Goal: Task Accomplishment & Management: Manage account settings

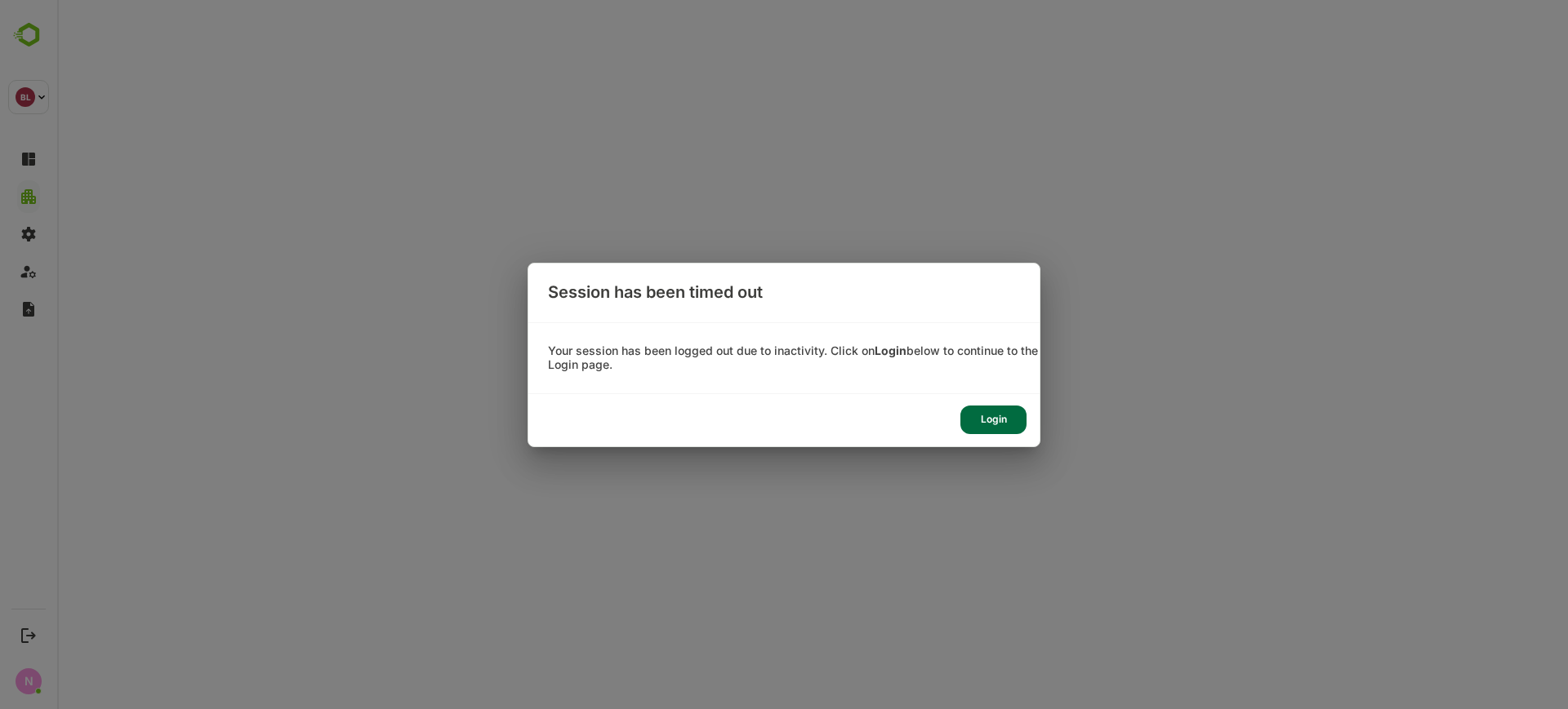
click at [991, 427] on div "Login" at bounding box center [994, 420] width 66 height 28
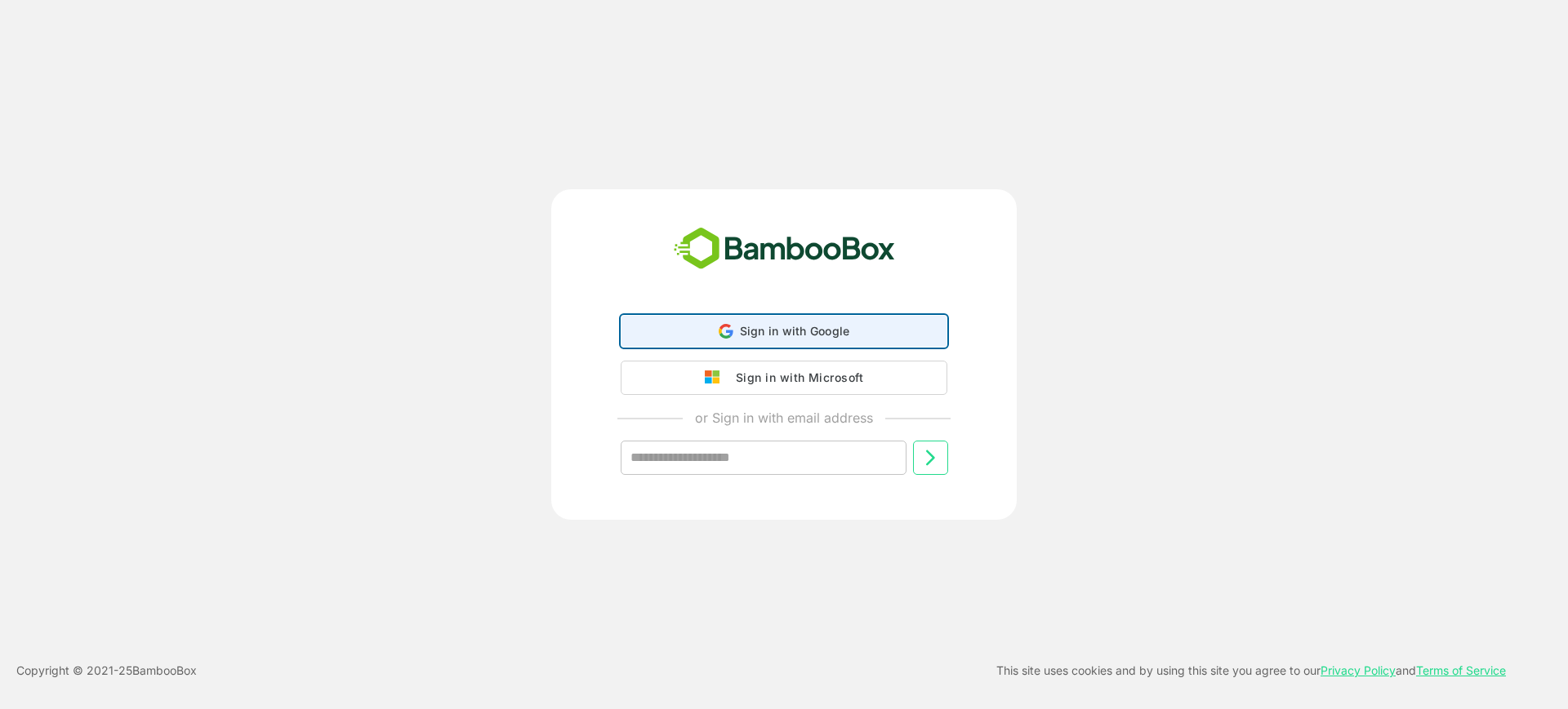
click at [722, 336] on icon at bounding box center [725, 336] width 11 height 6
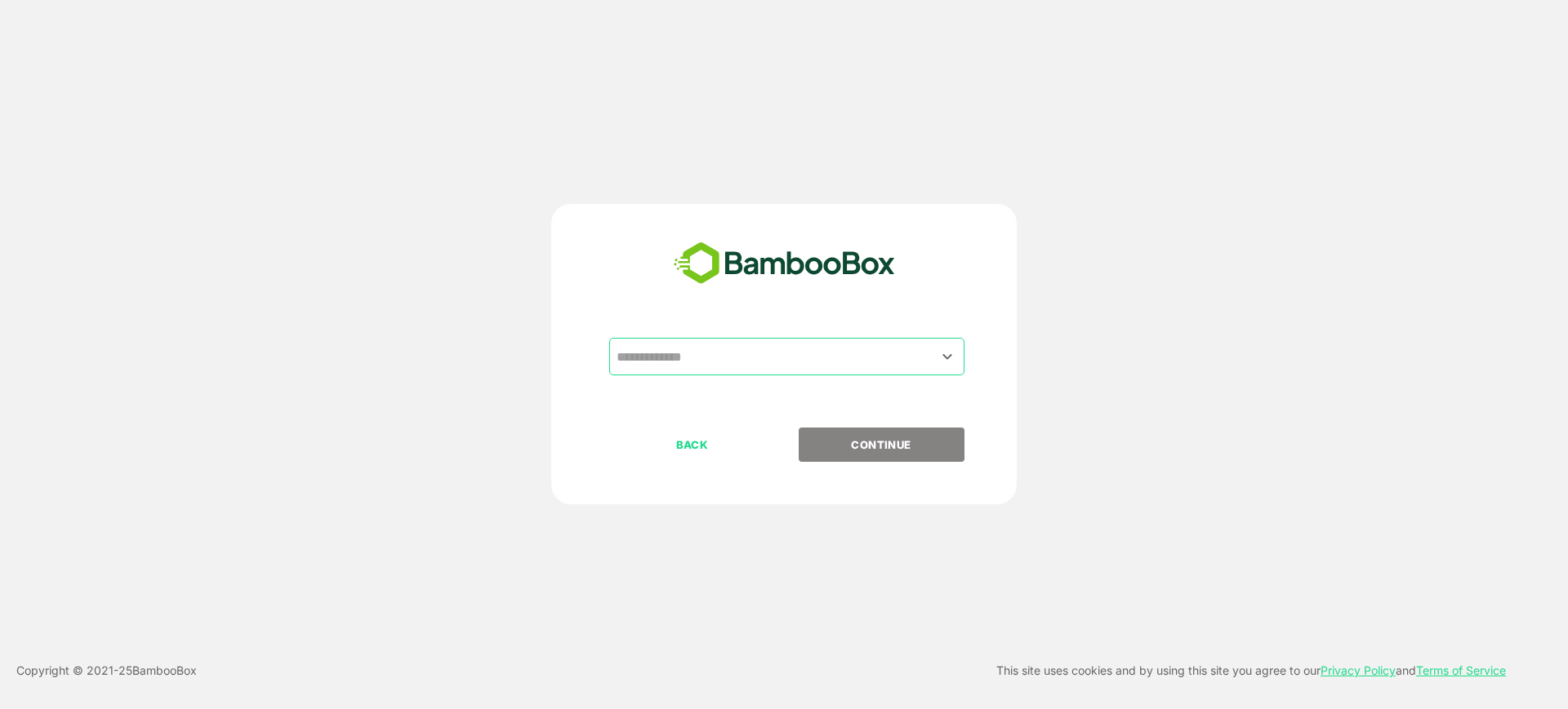
click at [703, 351] on input "text" at bounding box center [787, 356] width 349 height 31
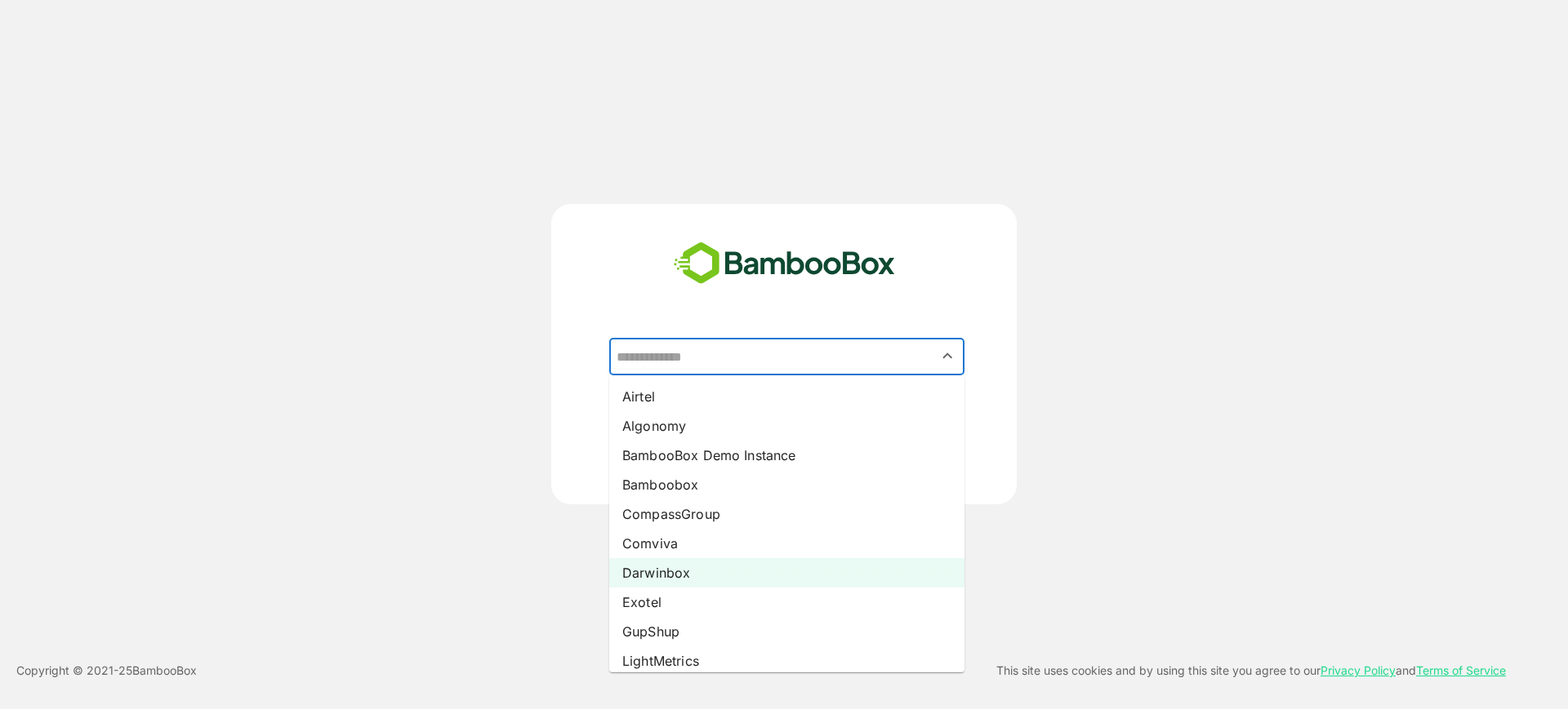
click at [686, 558] on li "Darwinbox" at bounding box center [787, 573] width 356 height 29
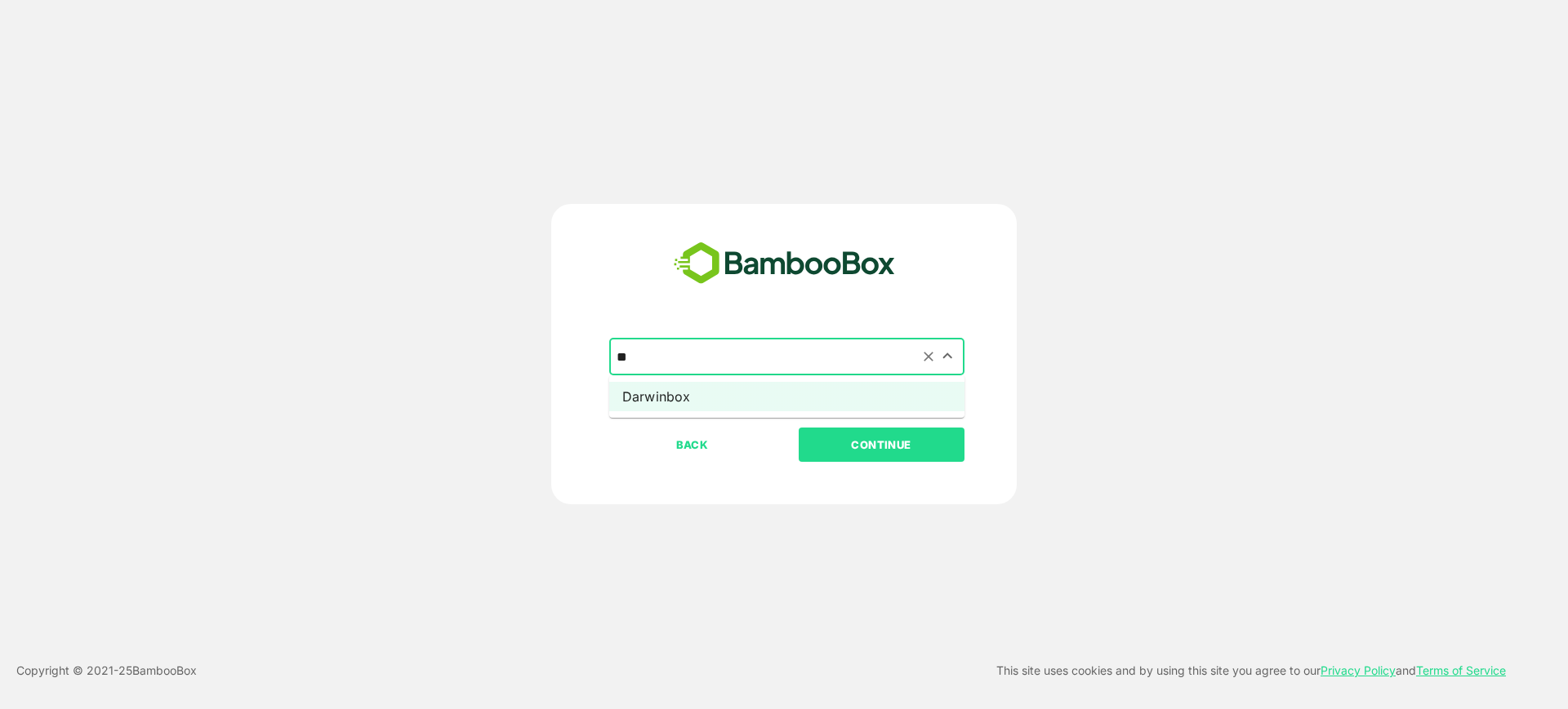
type input "*"
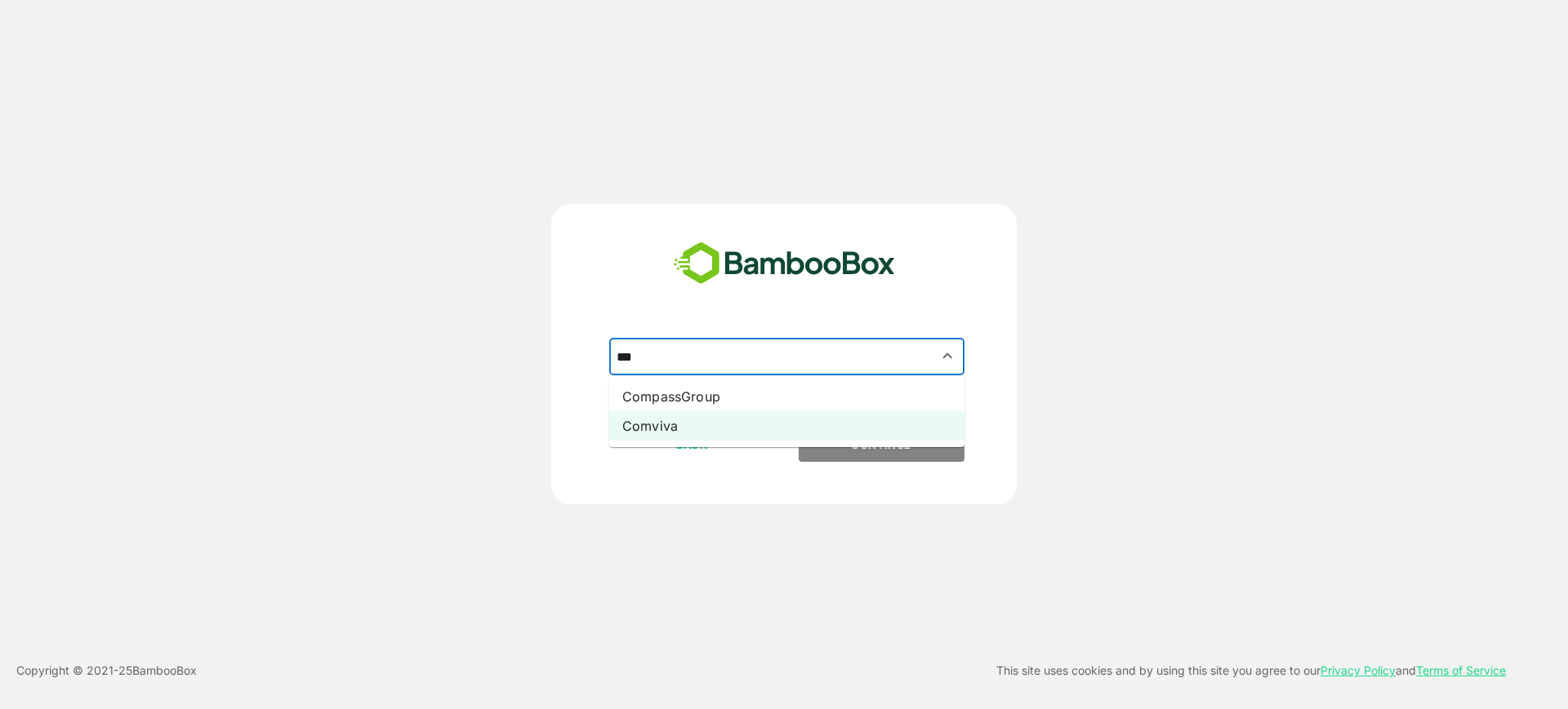
click at [747, 424] on li "Comviva" at bounding box center [787, 426] width 356 height 29
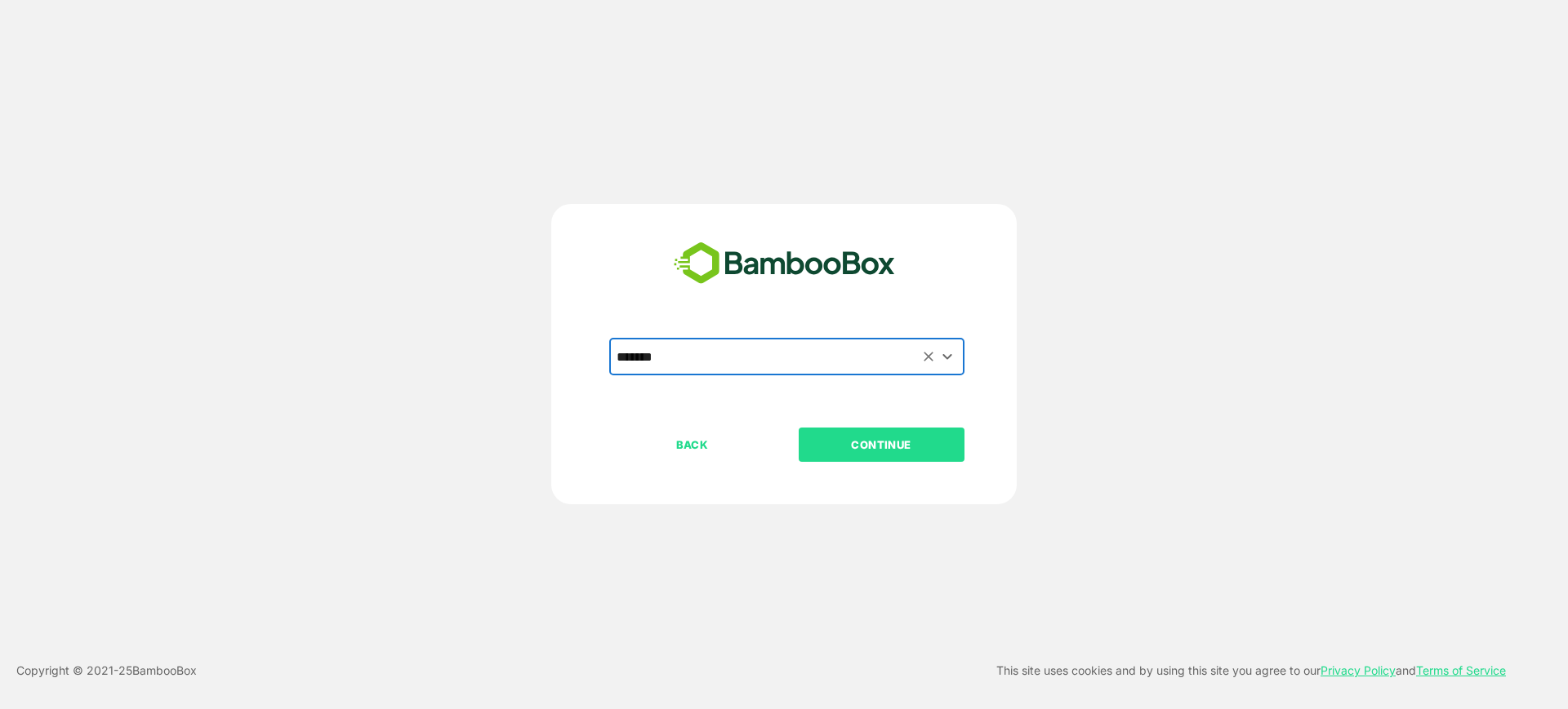
type input "*******"
click at [869, 439] on p "CONTINUE" at bounding box center [881, 445] width 163 height 18
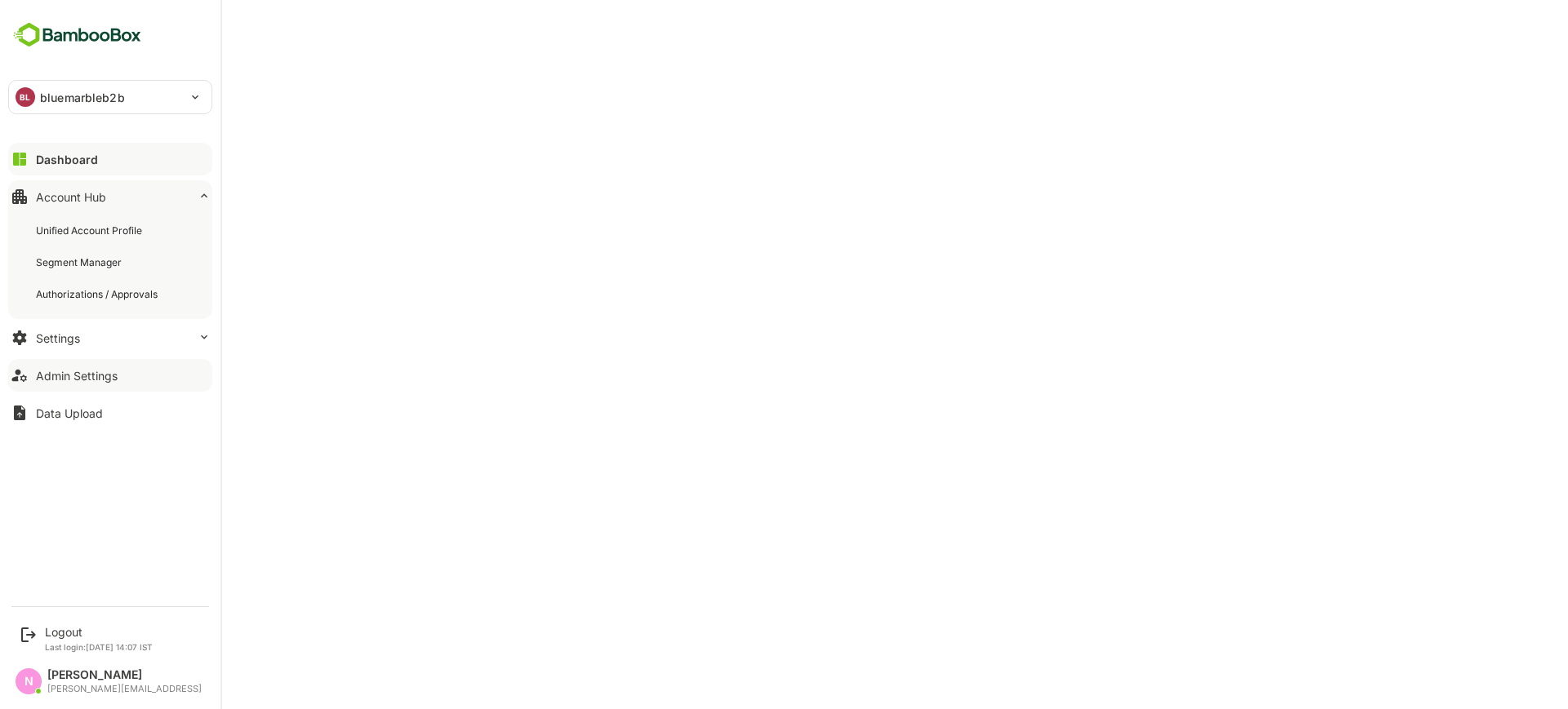
click at [101, 376] on div "Admin Settings" at bounding box center [77, 375] width 82 height 14
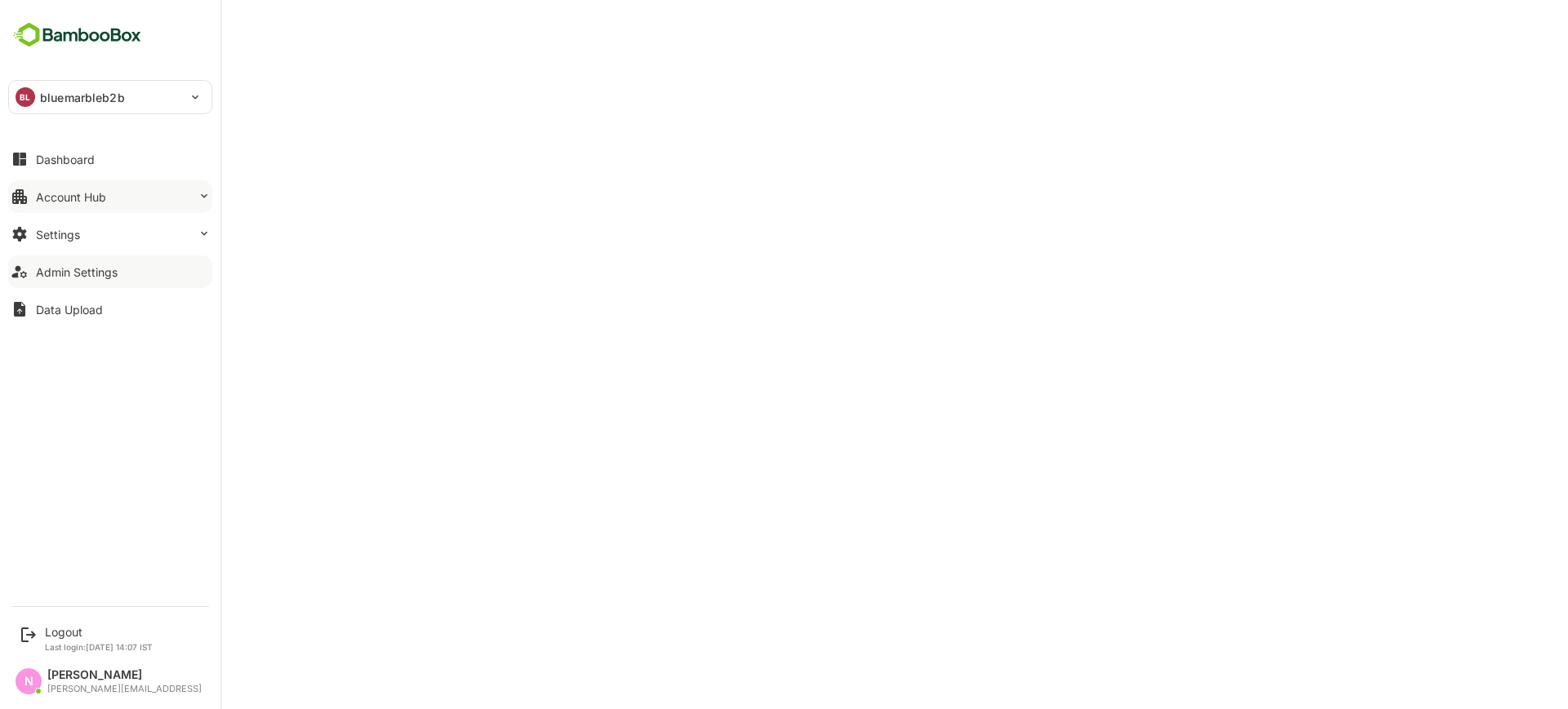
click at [104, 197] on div "Account Hub" at bounding box center [71, 197] width 70 height 14
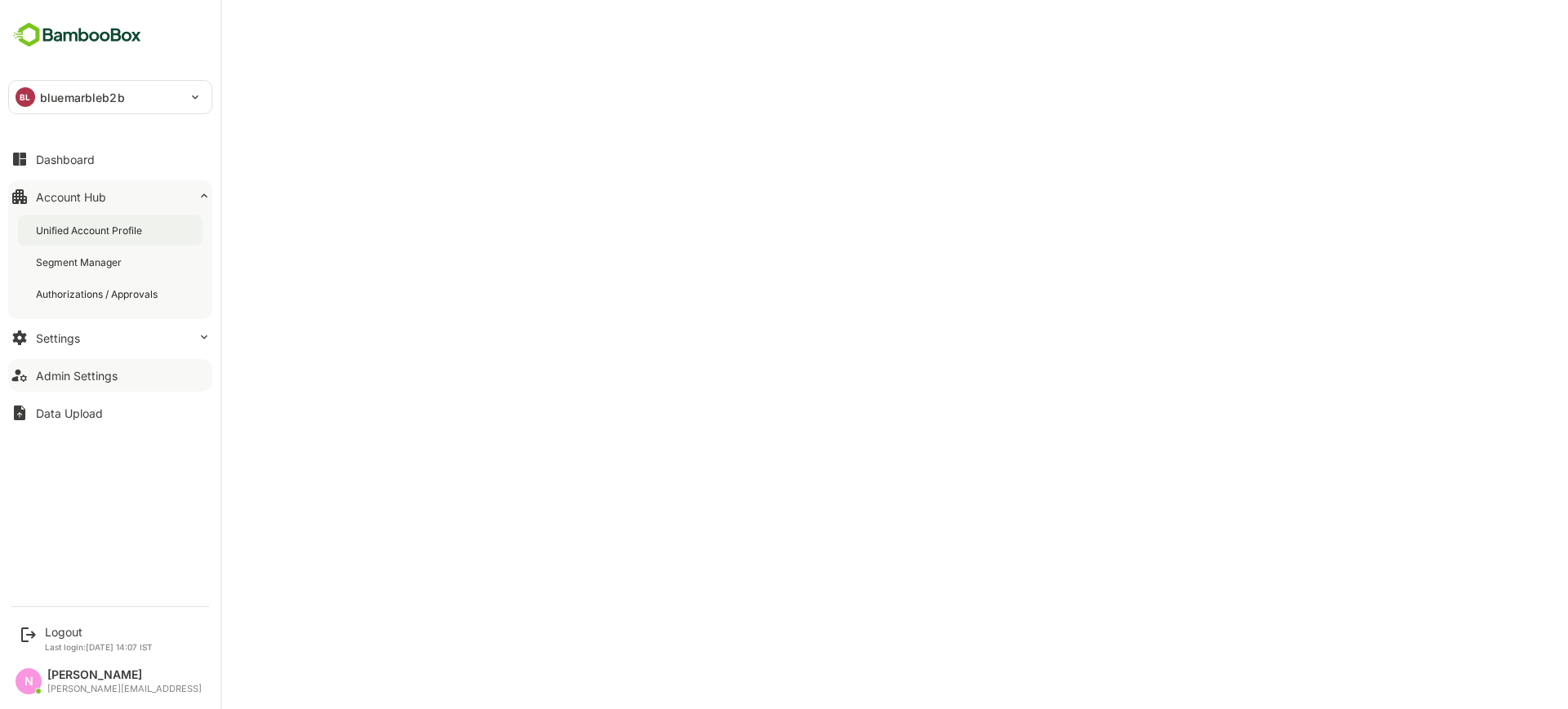
click at [107, 224] on div "Unified Account Profile" at bounding box center [90, 230] width 109 height 14
click at [57, 381] on div "Admin Settings" at bounding box center [77, 375] width 82 height 14
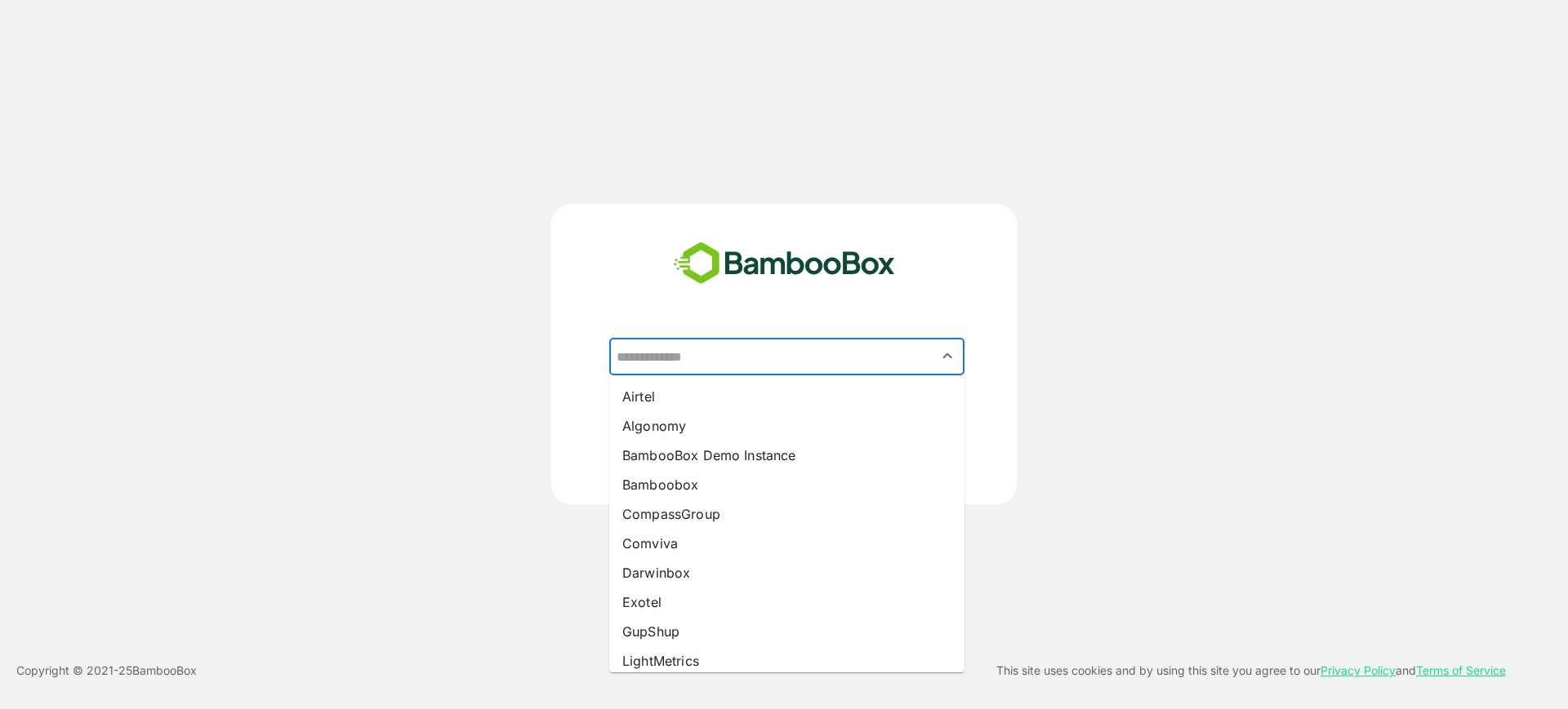
click at [662, 362] on input "text" at bounding box center [787, 356] width 349 height 31
click at [665, 536] on li "Comviva" at bounding box center [787, 543] width 356 height 29
type input "*******"
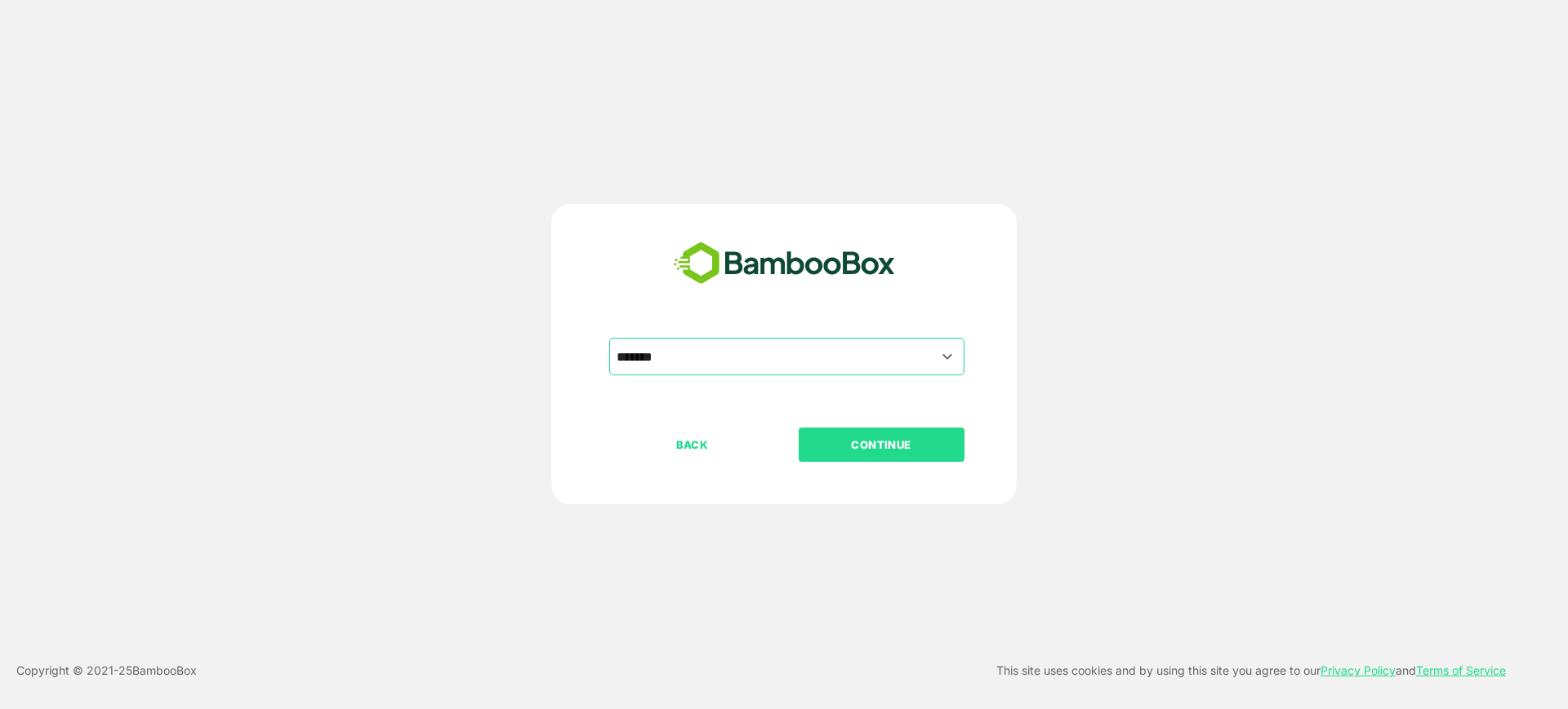
click at [866, 456] on button "CONTINUE" at bounding box center [881, 445] width 166 height 34
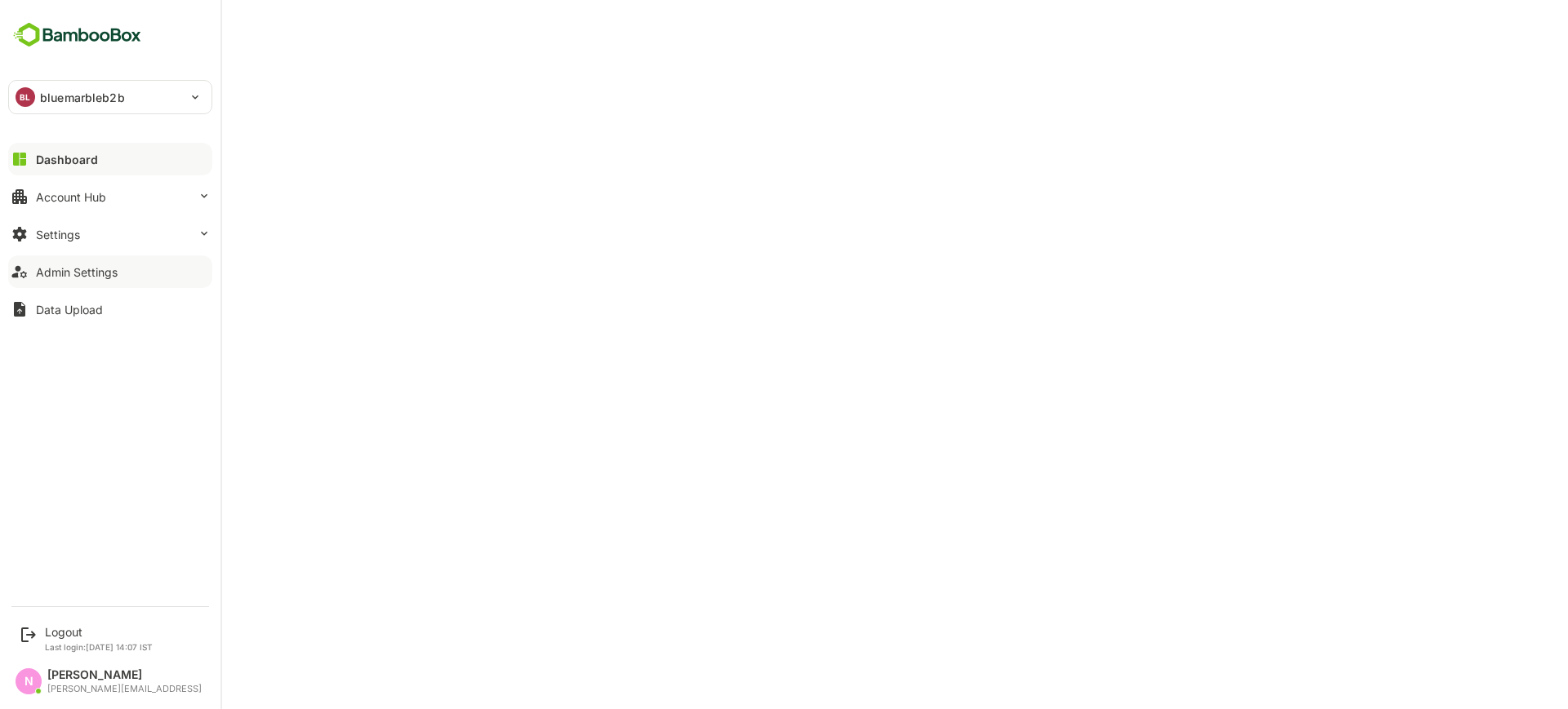
click at [32, 280] on button "Admin Settings" at bounding box center [110, 272] width 204 height 32
click at [89, 197] on div "Account Hub" at bounding box center [71, 197] width 70 height 14
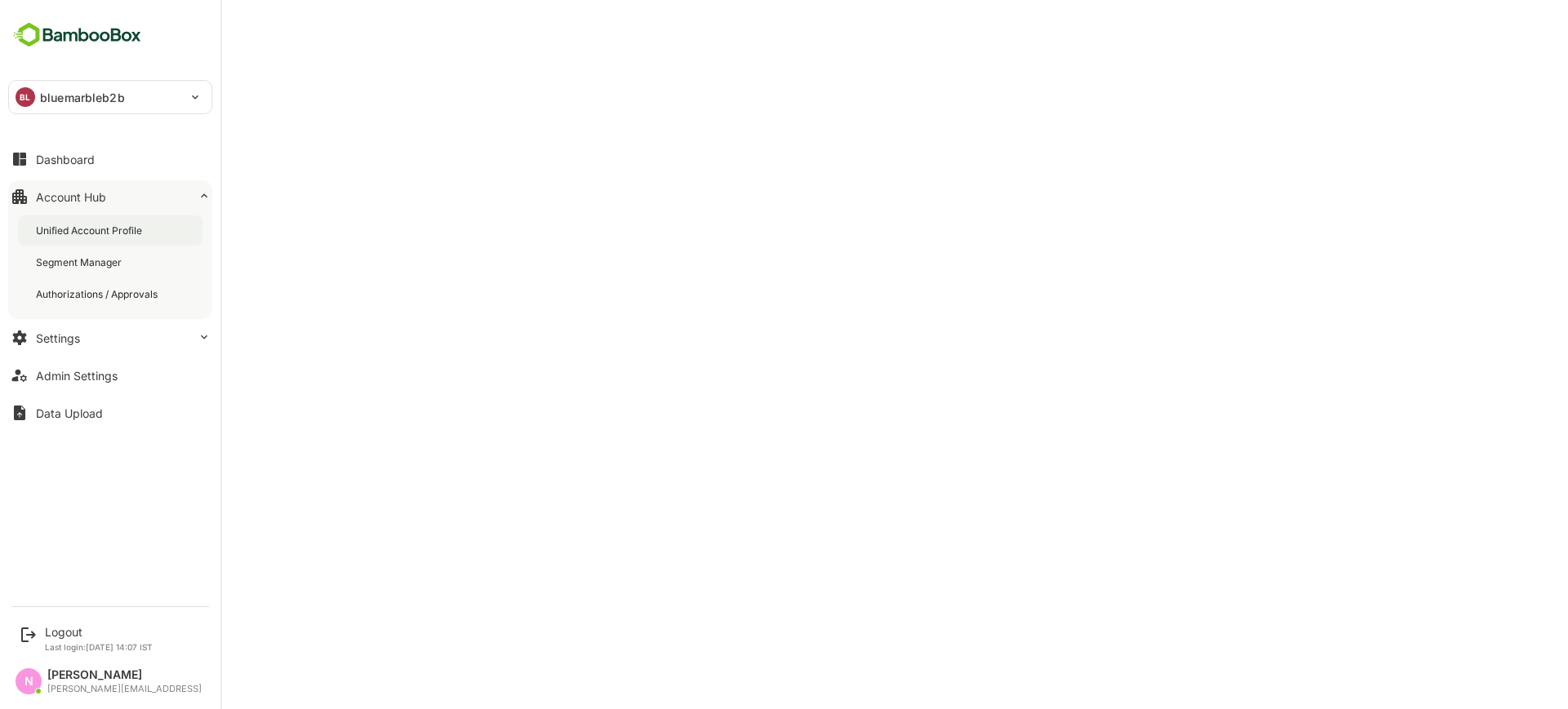
click at [89, 226] on div "Unified Account Profile" at bounding box center [90, 230] width 109 height 14
click at [68, 336] on div "Settings" at bounding box center [58, 338] width 45 height 14
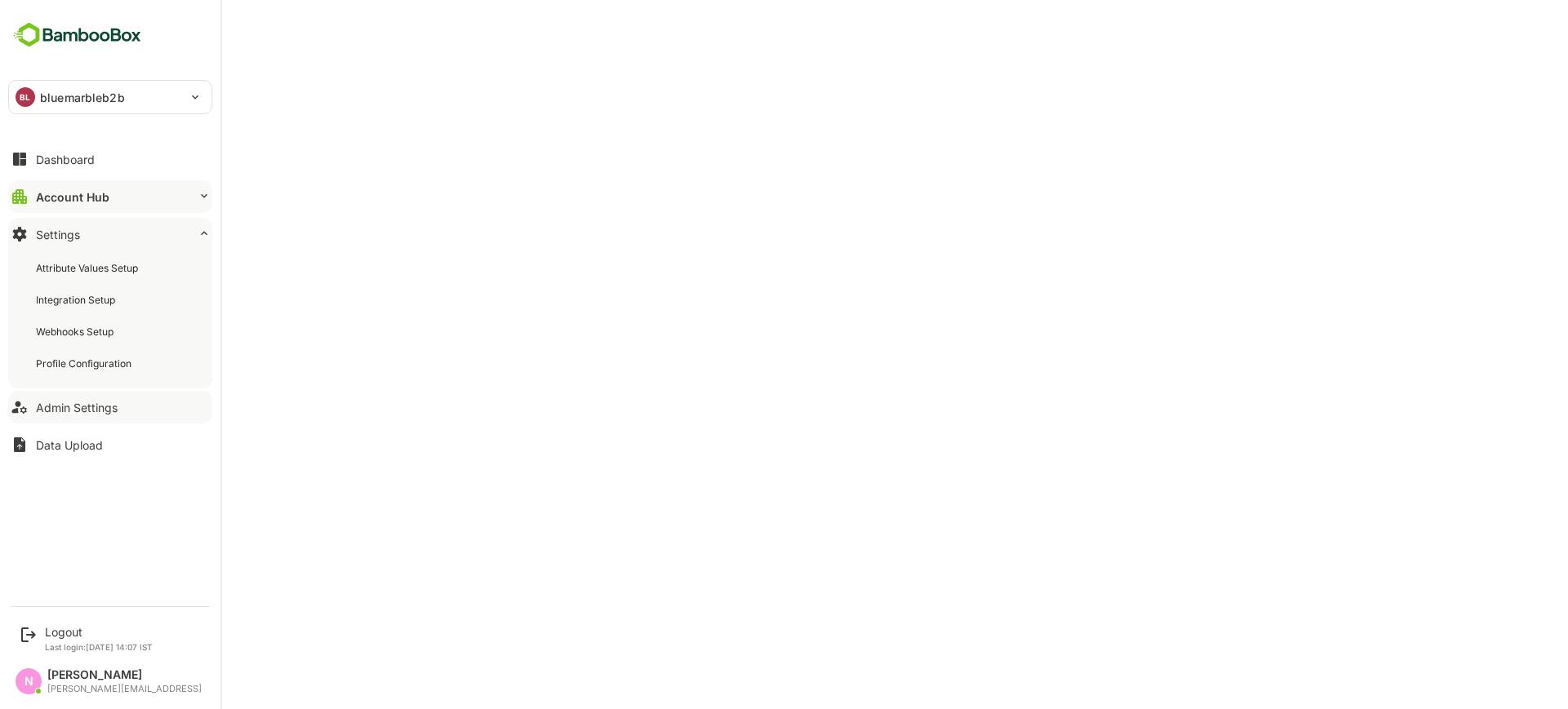
click at [75, 419] on button "Admin Settings" at bounding box center [110, 408] width 204 height 32
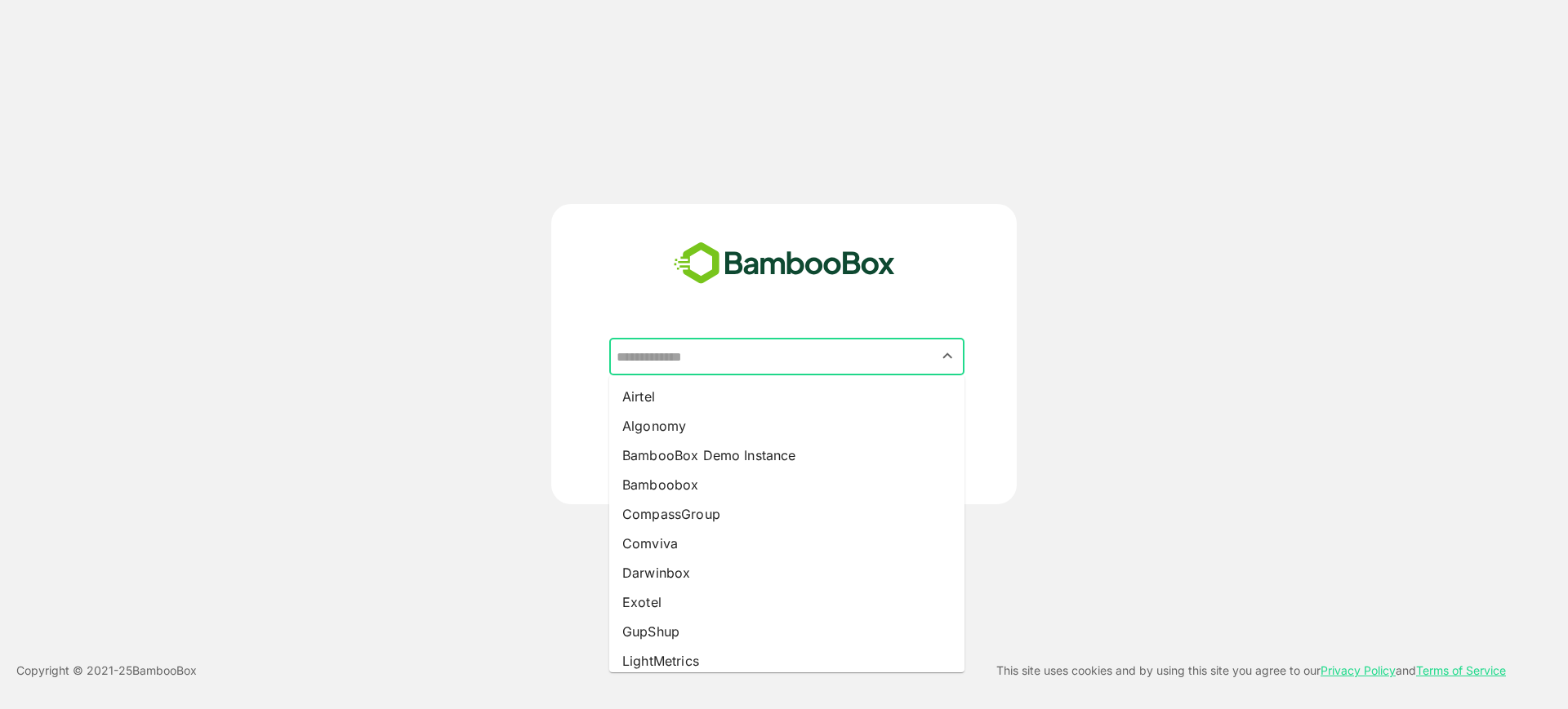
click at [769, 359] on input "text" at bounding box center [787, 356] width 349 height 31
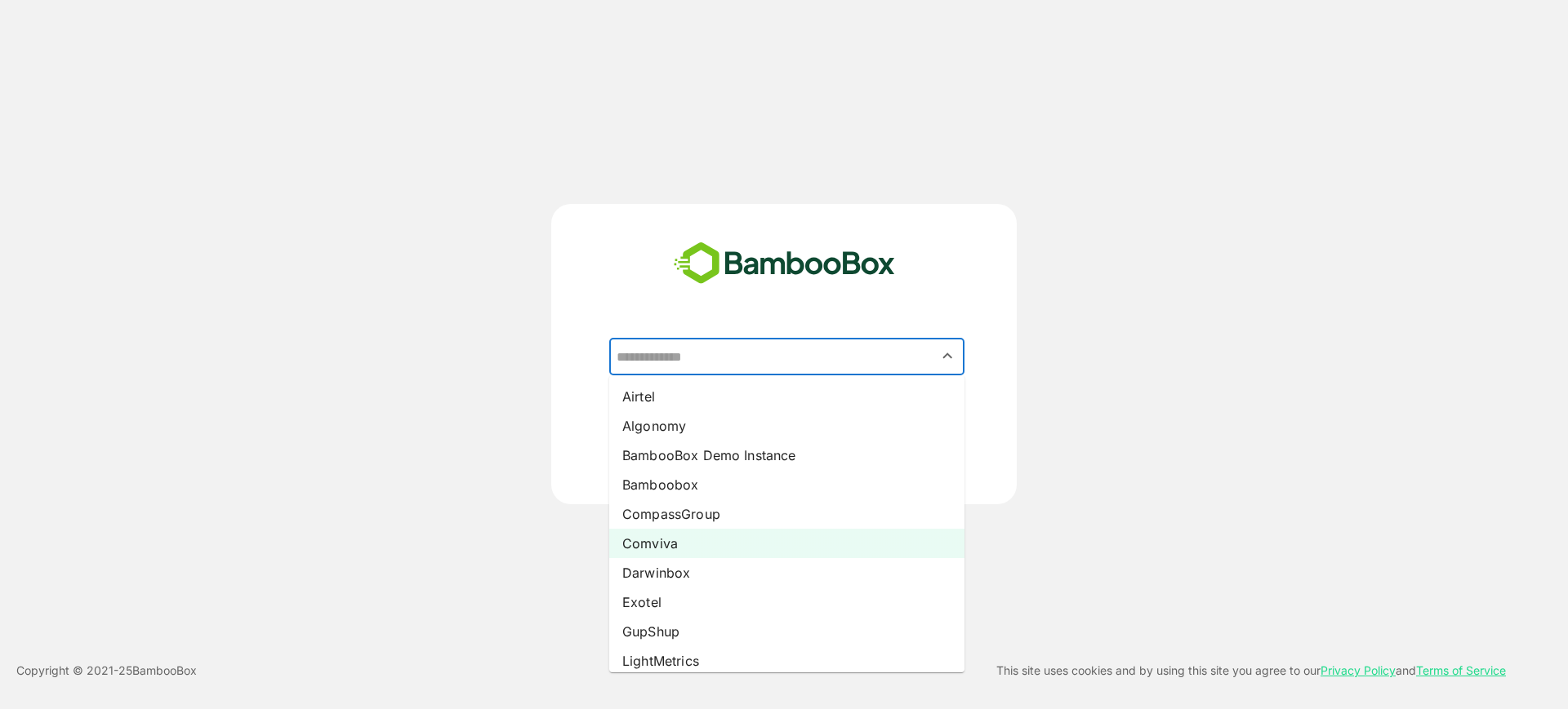
click at [692, 535] on li "Comviva" at bounding box center [787, 543] width 356 height 29
type input "*******"
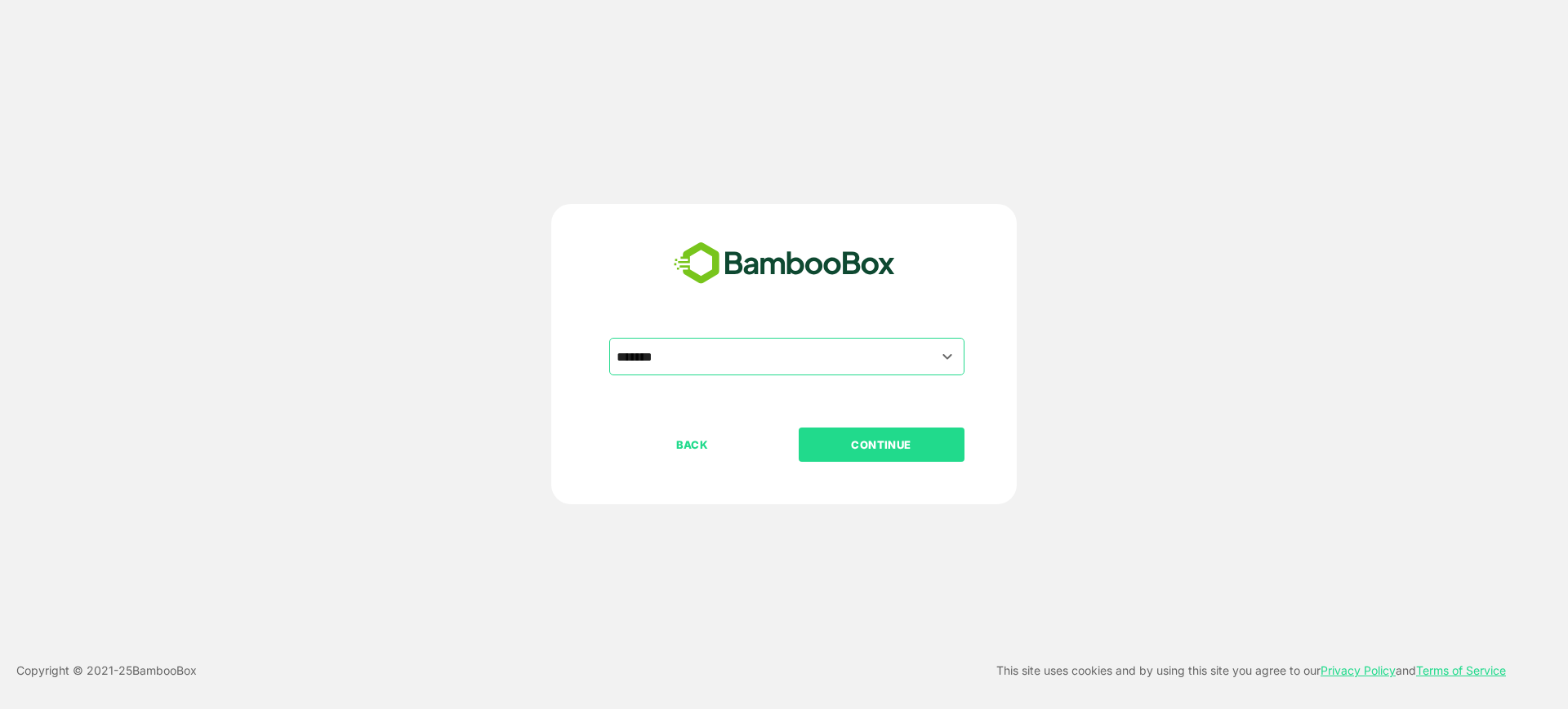
click at [911, 427] on button "CONTINUE" at bounding box center [881, 445] width 166 height 34
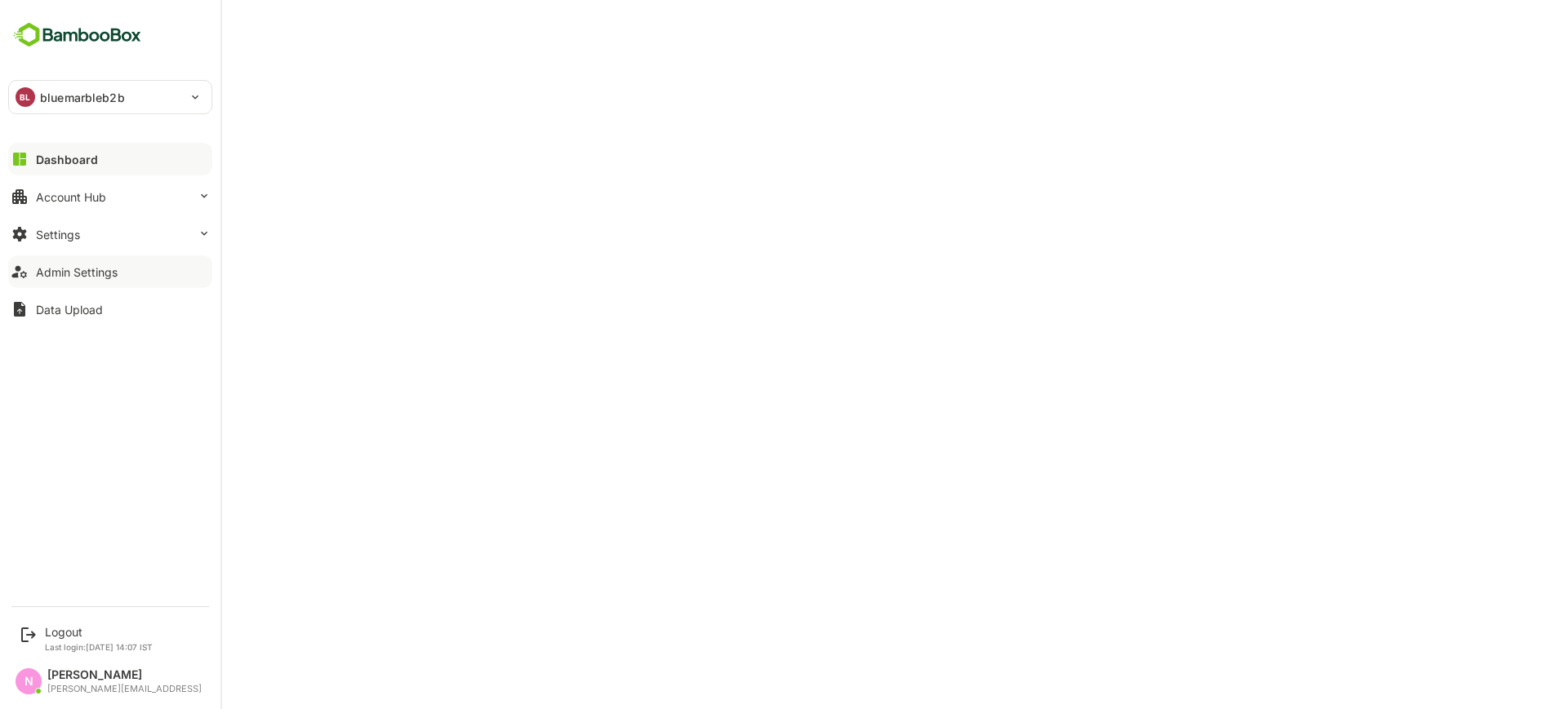
click at [62, 284] on button "Admin Settings" at bounding box center [110, 272] width 204 height 32
click at [74, 636] on div "Logout" at bounding box center [99, 632] width 108 height 14
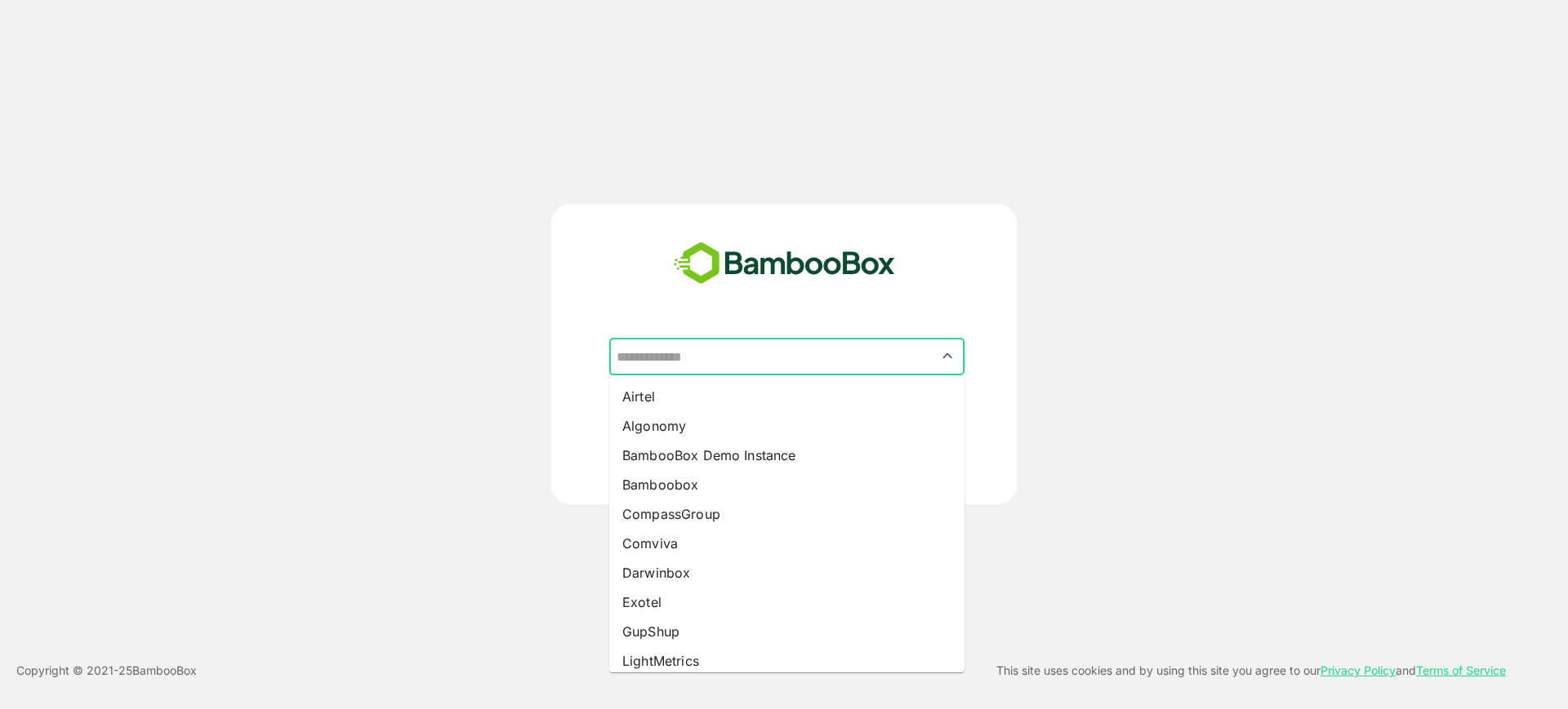
click at [729, 345] on input "text" at bounding box center [787, 356] width 349 height 31
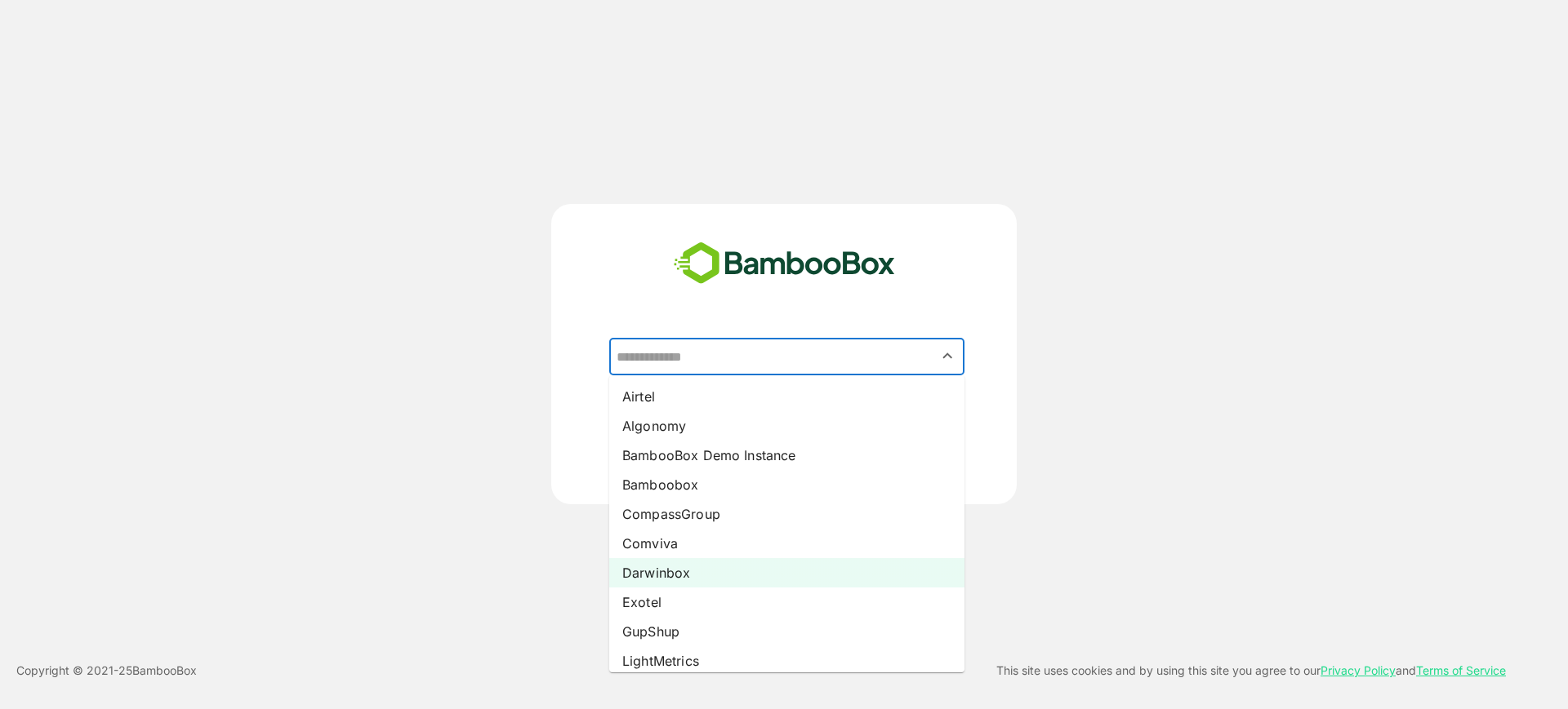
scroll to position [333, 0]
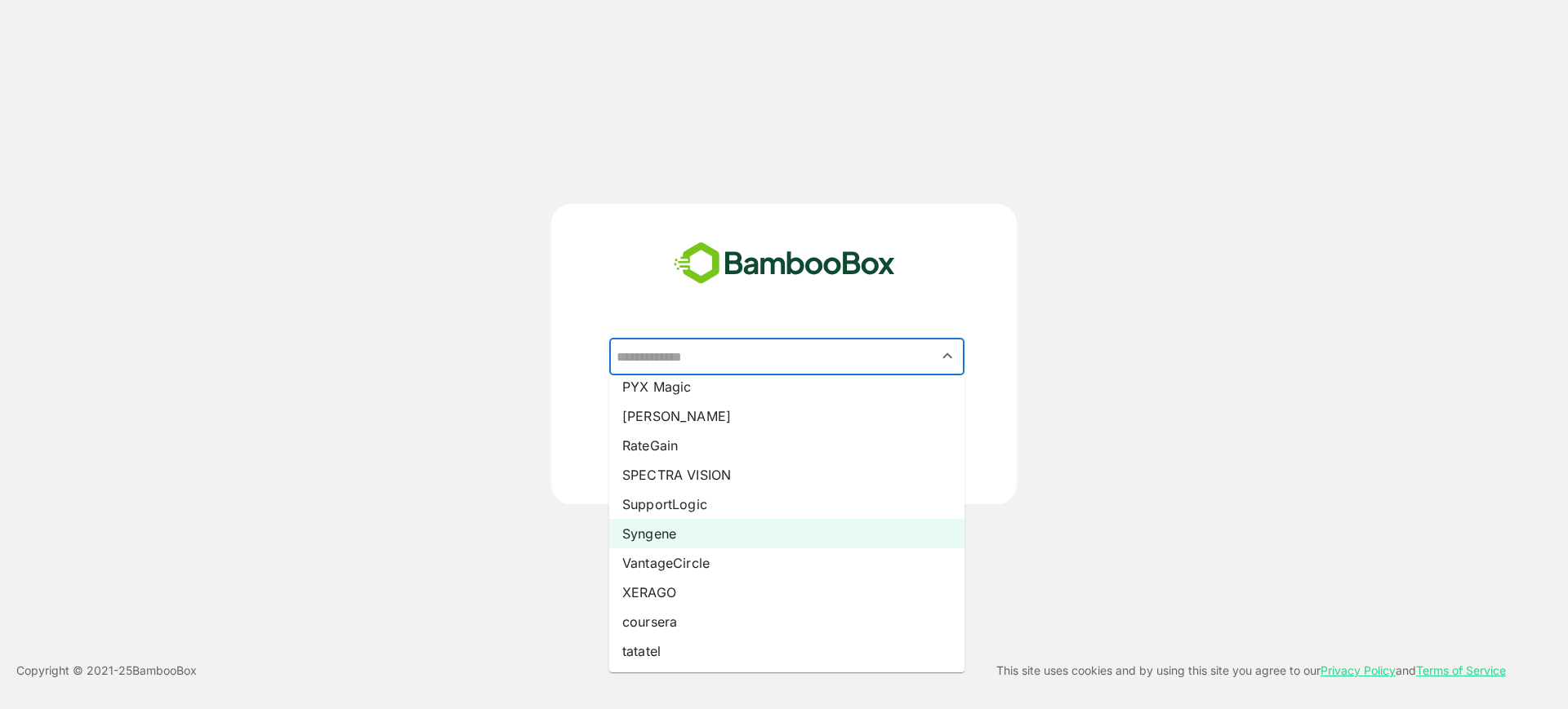
click at [676, 530] on li "Syngene" at bounding box center [787, 534] width 356 height 29
type input "*******"
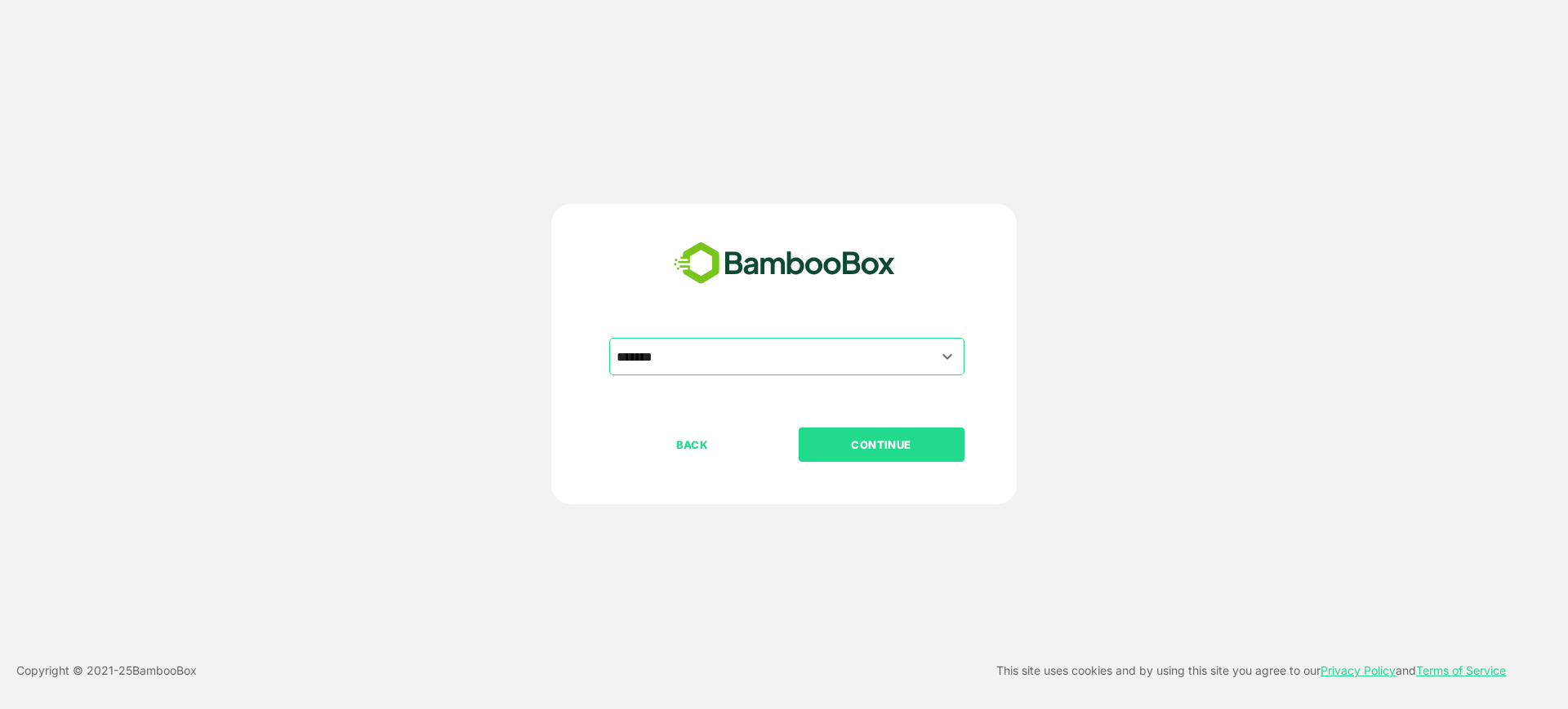
click at [857, 446] on p "CONTINUE" at bounding box center [881, 445] width 163 height 18
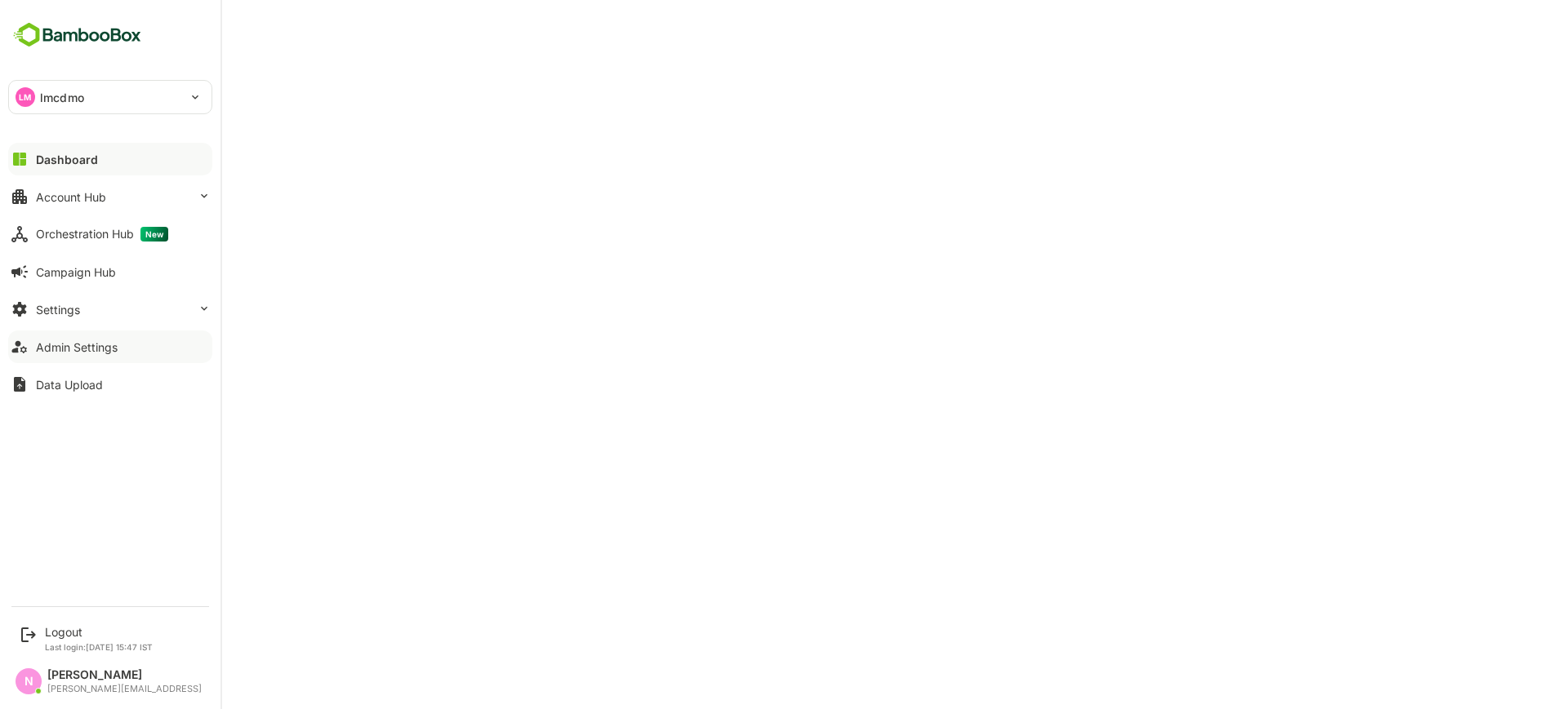
click at [49, 354] on button "Admin Settings" at bounding box center [110, 347] width 204 height 32
click at [82, 626] on div "Logout" at bounding box center [99, 632] width 108 height 14
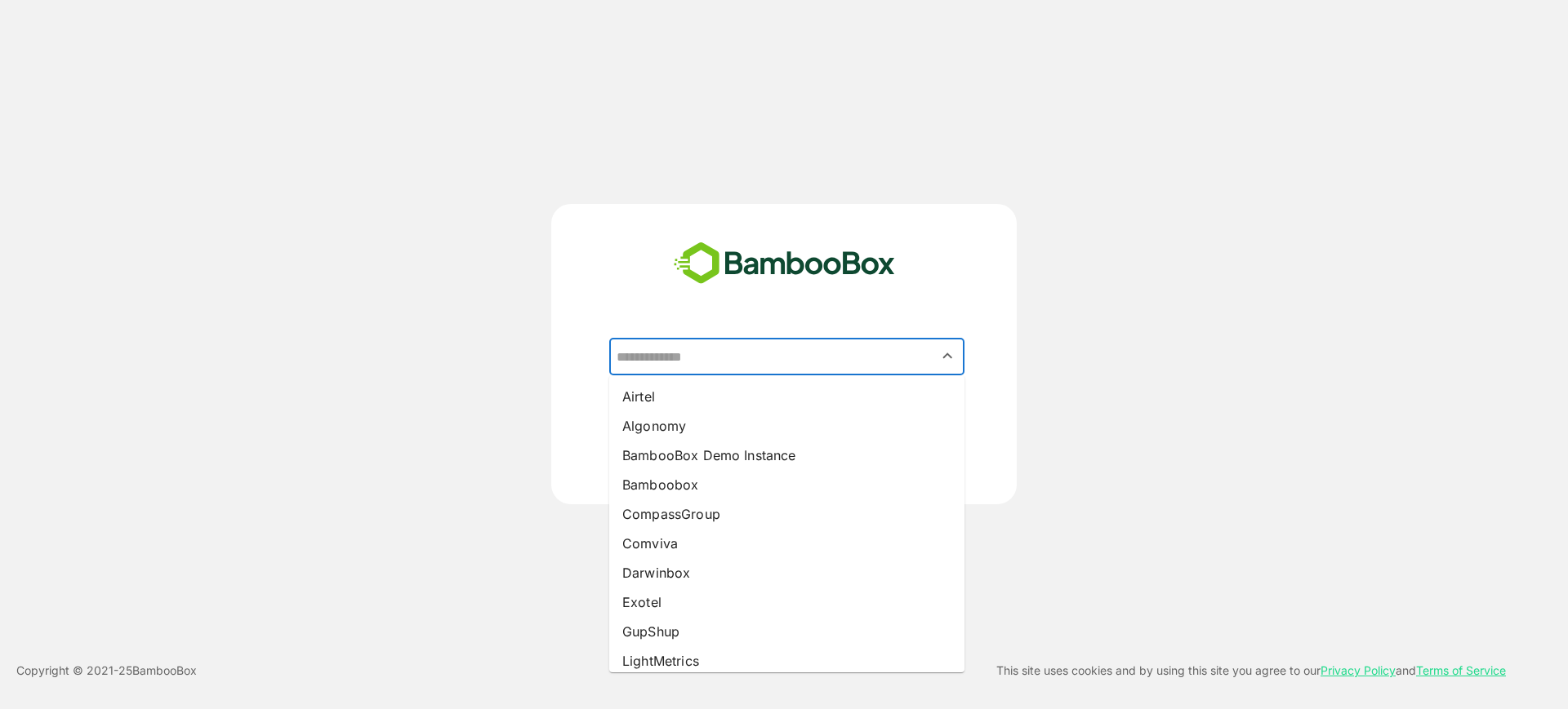
click at [690, 352] on input "text" at bounding box center [787, 356] width 349 height 31
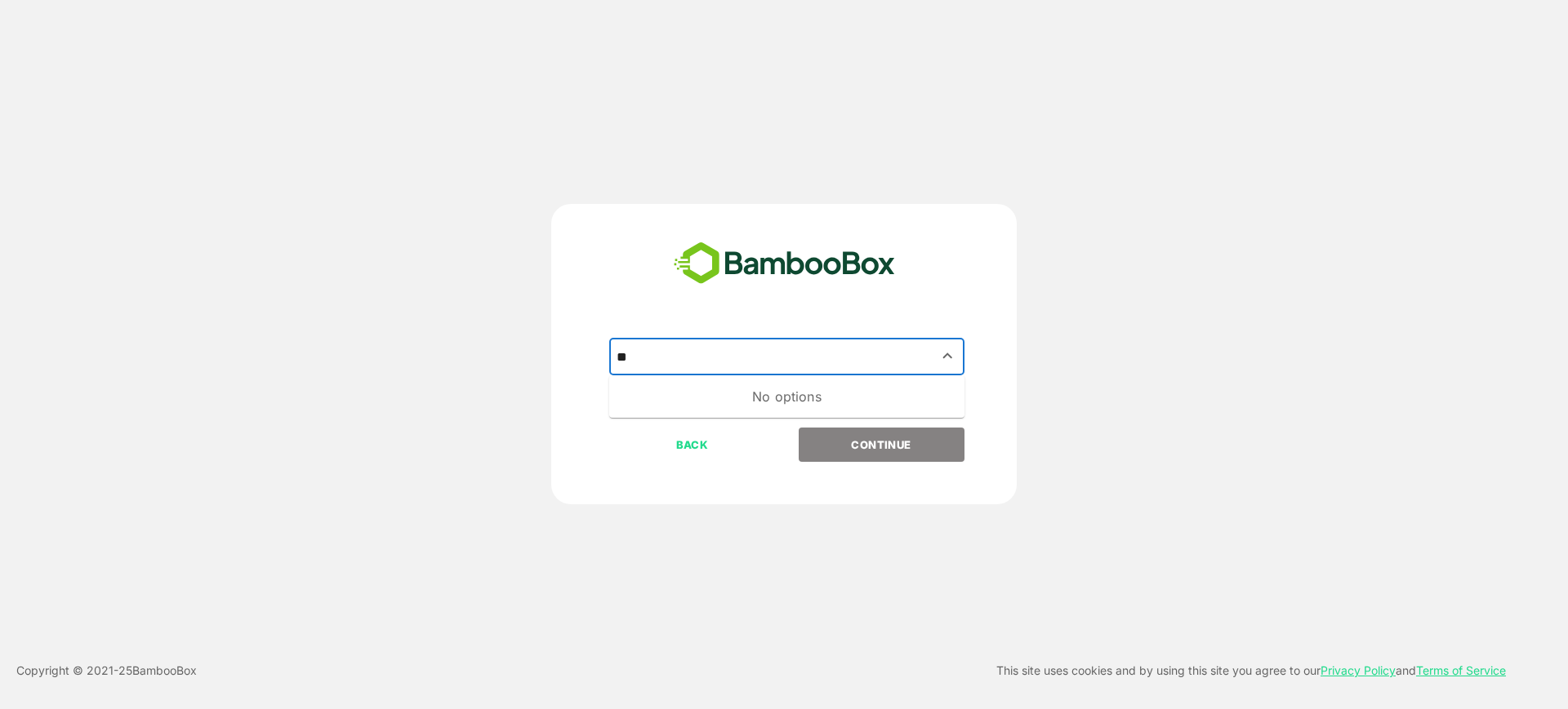
type input "*"
